Goal: Navigation & Orientation: Go to known website

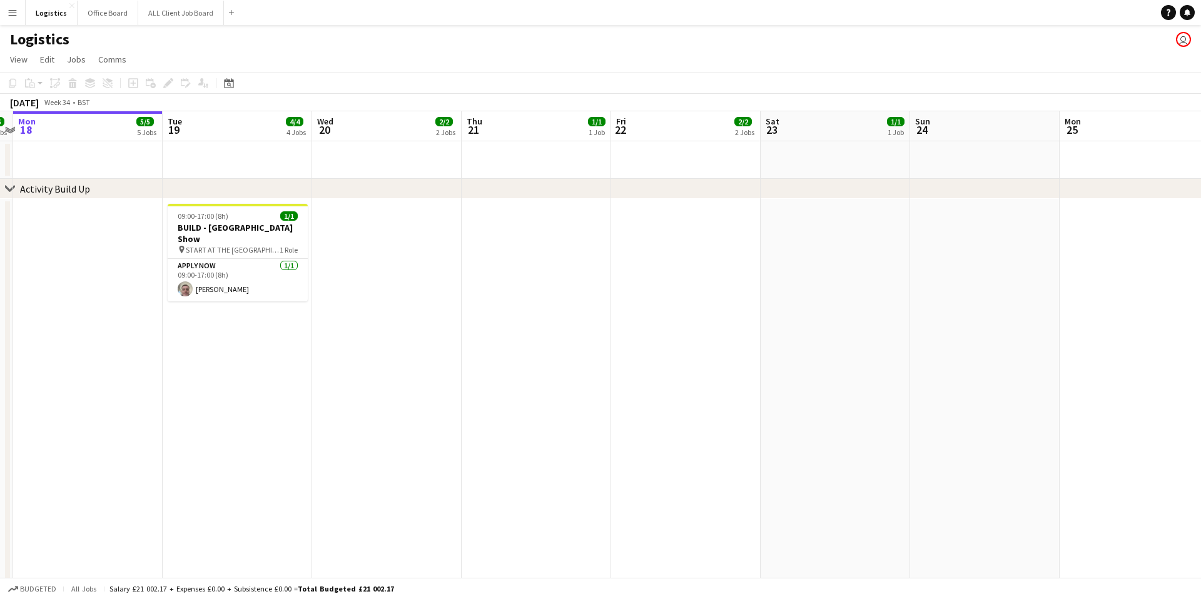
scroll to position [0, 285]
